Goal: Find contact information: Find contact information

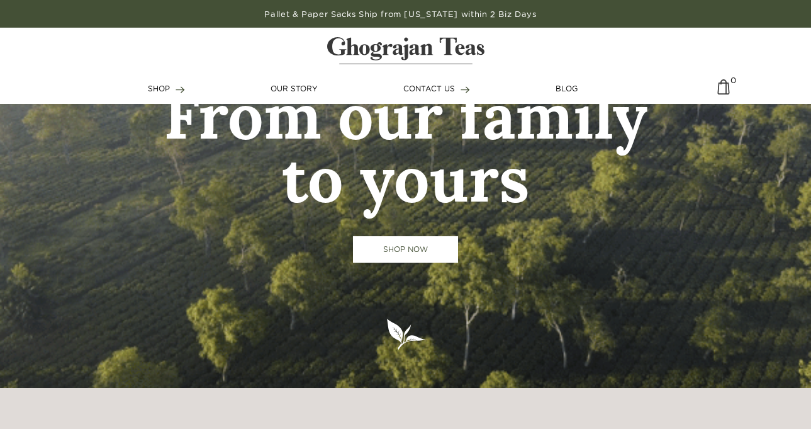
scroll to position [63, 0]
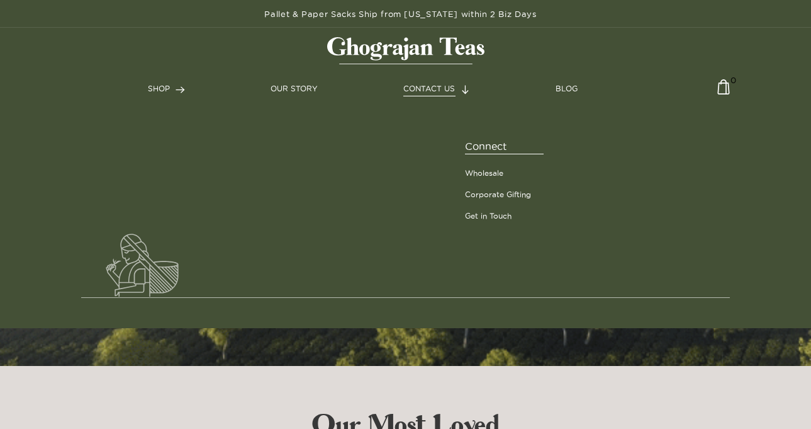
click at [446, 89] on span "CONTACT US" at bounding box center [429, 88] width 52 height 8
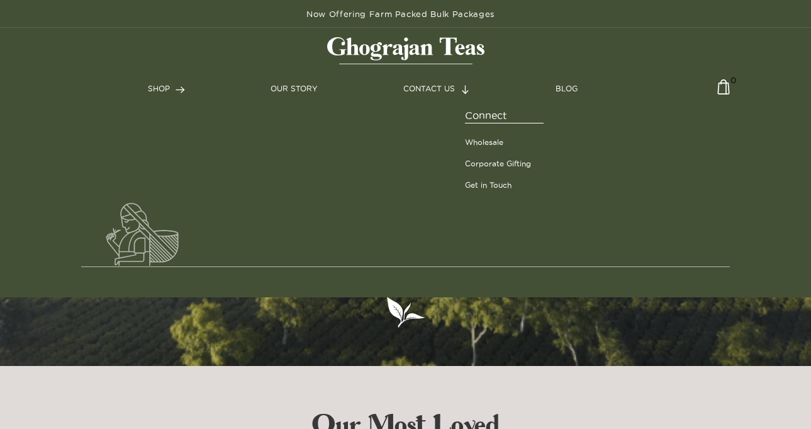
click at [488, 118] on span "Connect" at bounding box center [504, 116] width 79 height 16
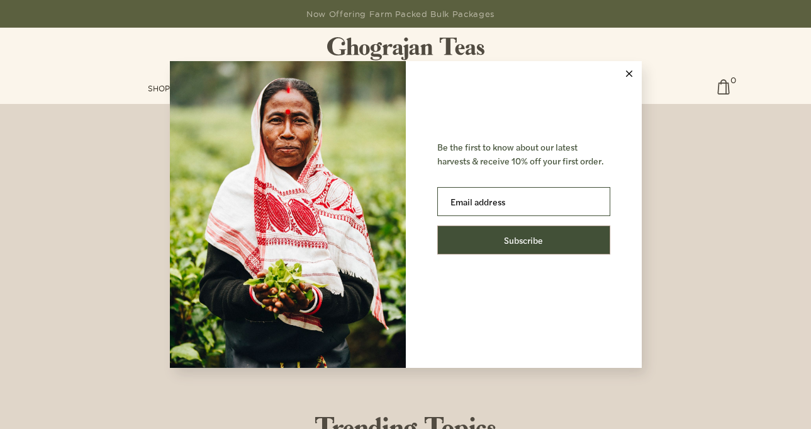
scroll to position [3266, 0]
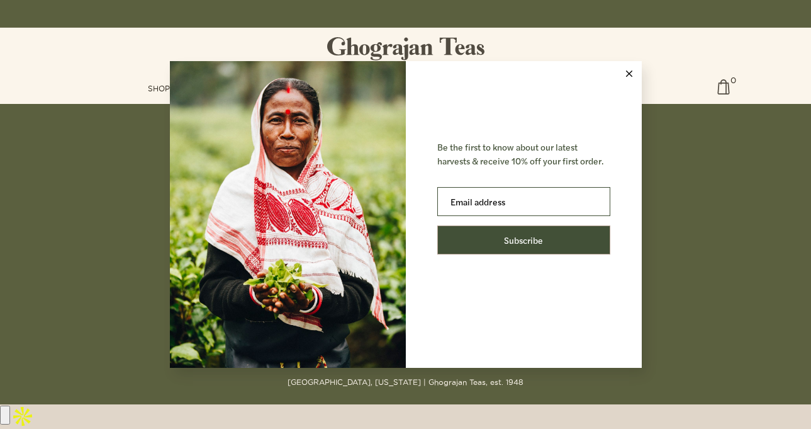
click at [628, 73] on line at bounding box center [629, 74] width 6 height 6
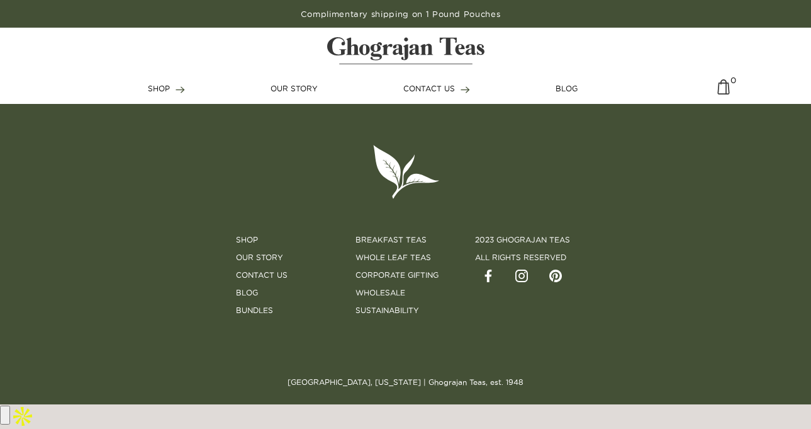
click at [487, 282] on img at bounding box center [488, 275] width 13 height 13
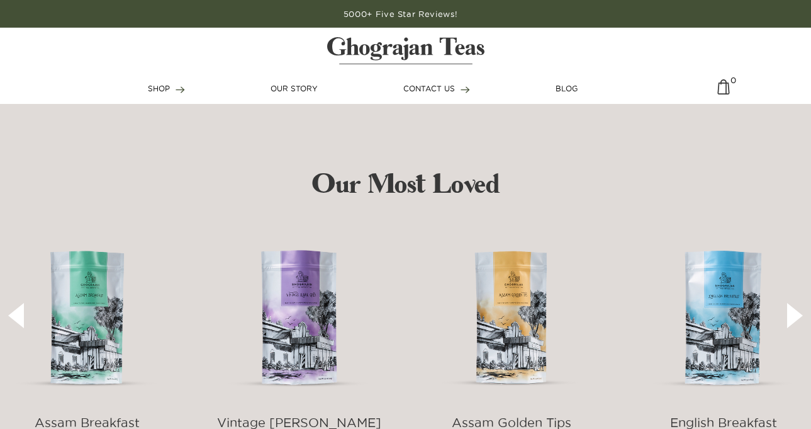
scroll to position [504, 0]
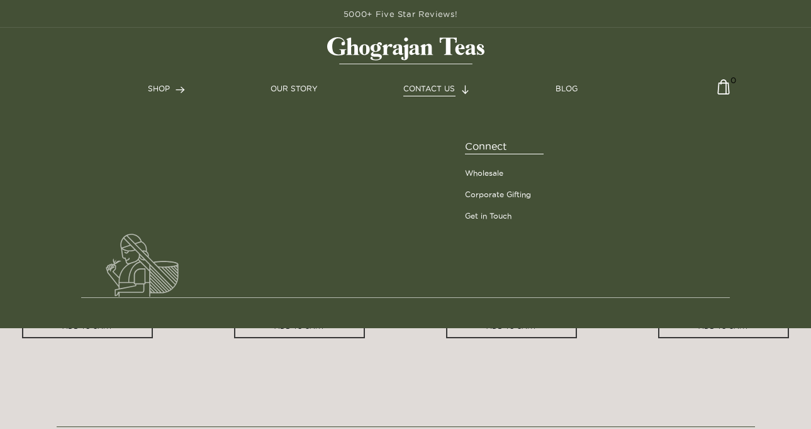
click at [439, 93] on link "CONTACT US" at bounding box center [436, 88] width 67 height 11
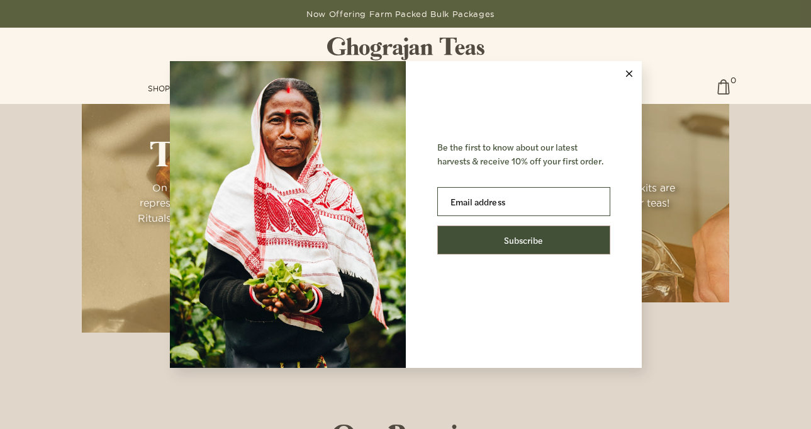
scroll to position [944, 0]
click at [630, 73] on icon at bounding box center [629, 73] width 6 height 6
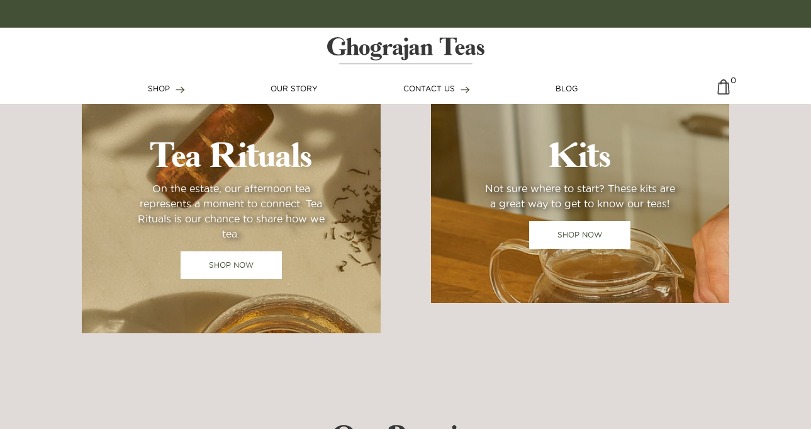
scroll to position [3266, 0]
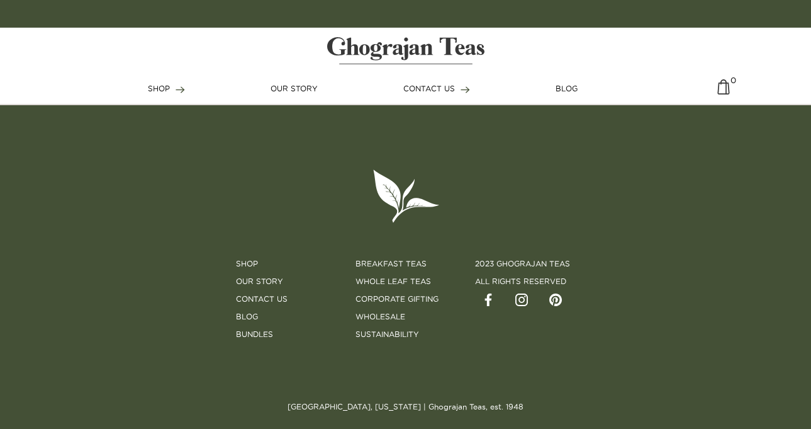
click at [490, 300] on img at bounding box center [488, 299] width 13 height 13
